Goal: Information Seeking & Learning: Find contact information

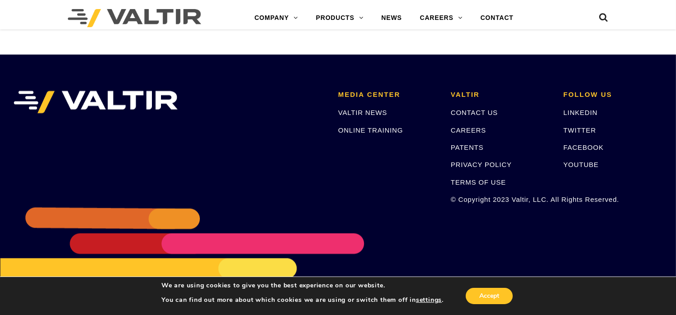
scroll to position [1295, 0]
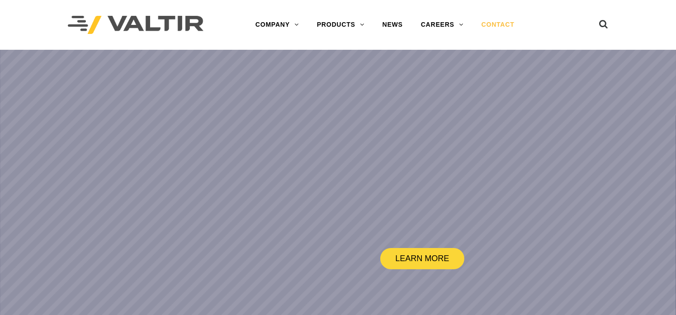
click at [504, 22] on link "CONTACT" at bounding box center [497, 25] width 51 height 18
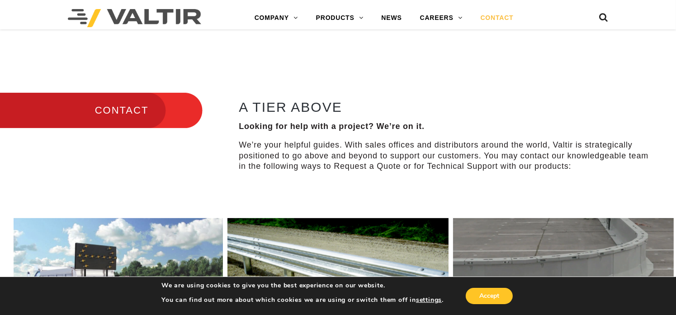
scroll to position [271, 0]
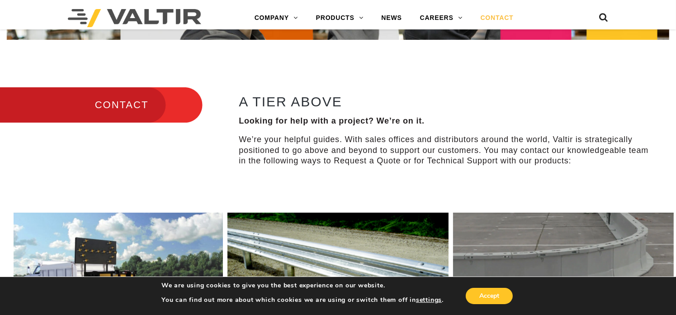
click at [123, 103] on h3 "CONTACT" at bounding box center [101, 105] width 203 height 38
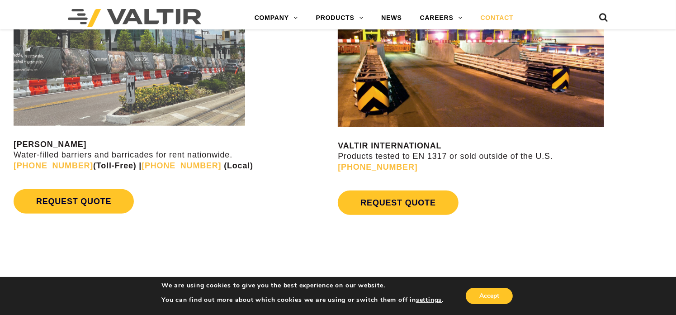
scroll to position [814, 0]
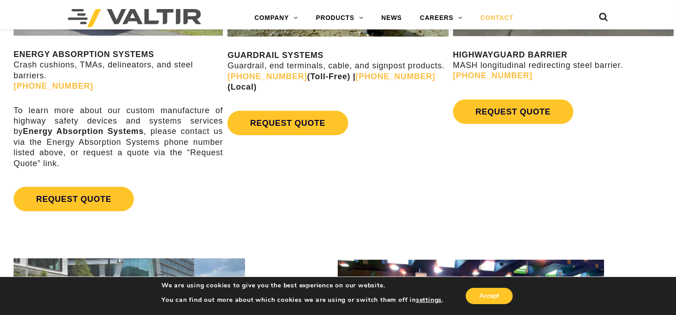
scroll to position [543, 0]
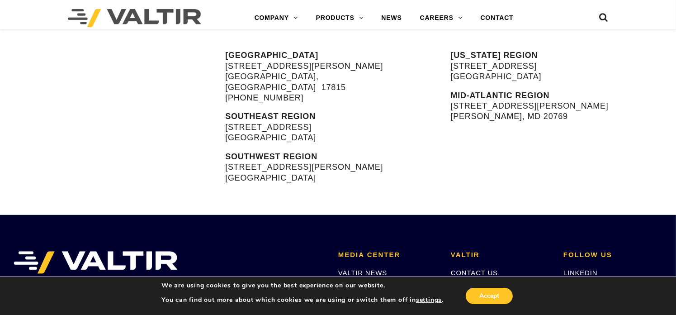
scroll to position [362, 0]
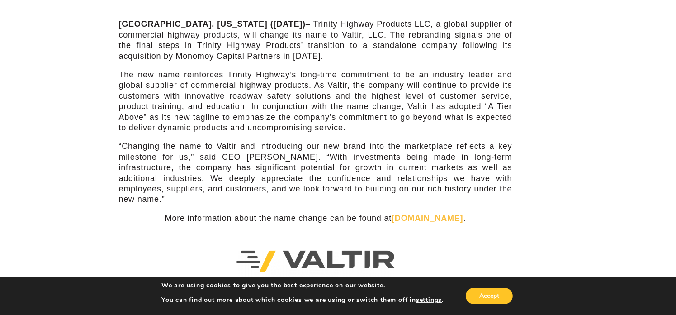
scroll to position [181, 0]
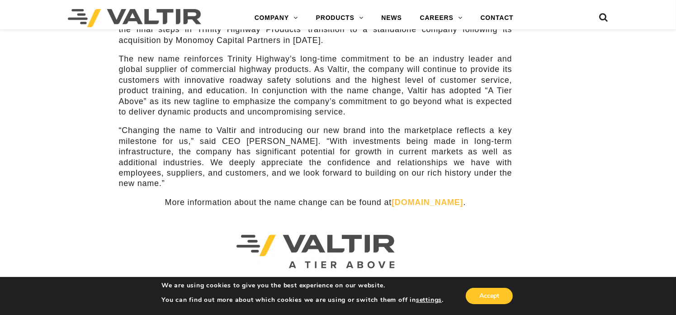
click at [426, 198] on link "[DOMAIN_NAME]" at bounding box center [427, 202] width 71 height 9
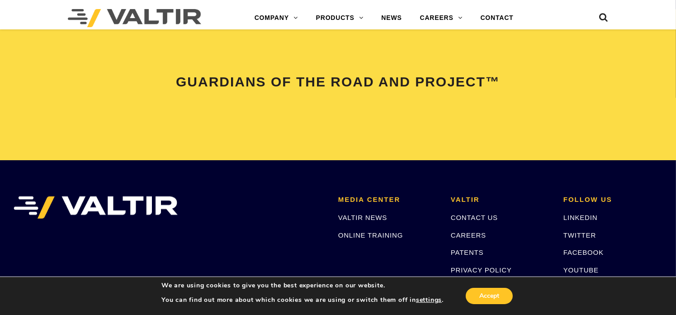
scroll to position [1854, 0]
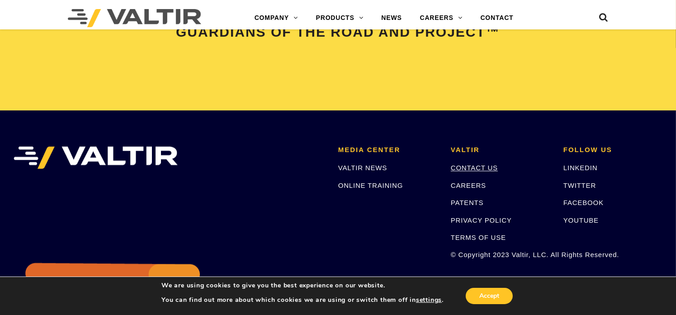
click at [475, 168] on link "CONTACT US" at bounding box center [474, 168] width 47 height 8
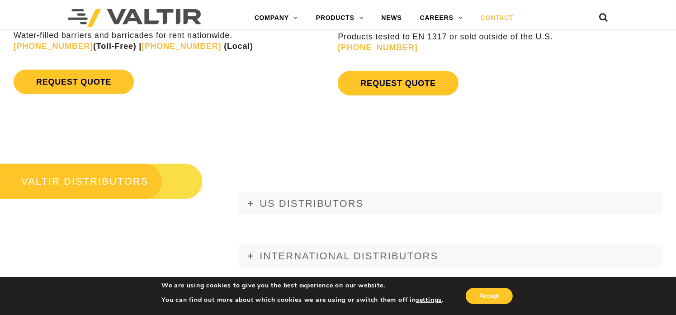
scroll to position [1040, 0]
